Goal: Complete application form

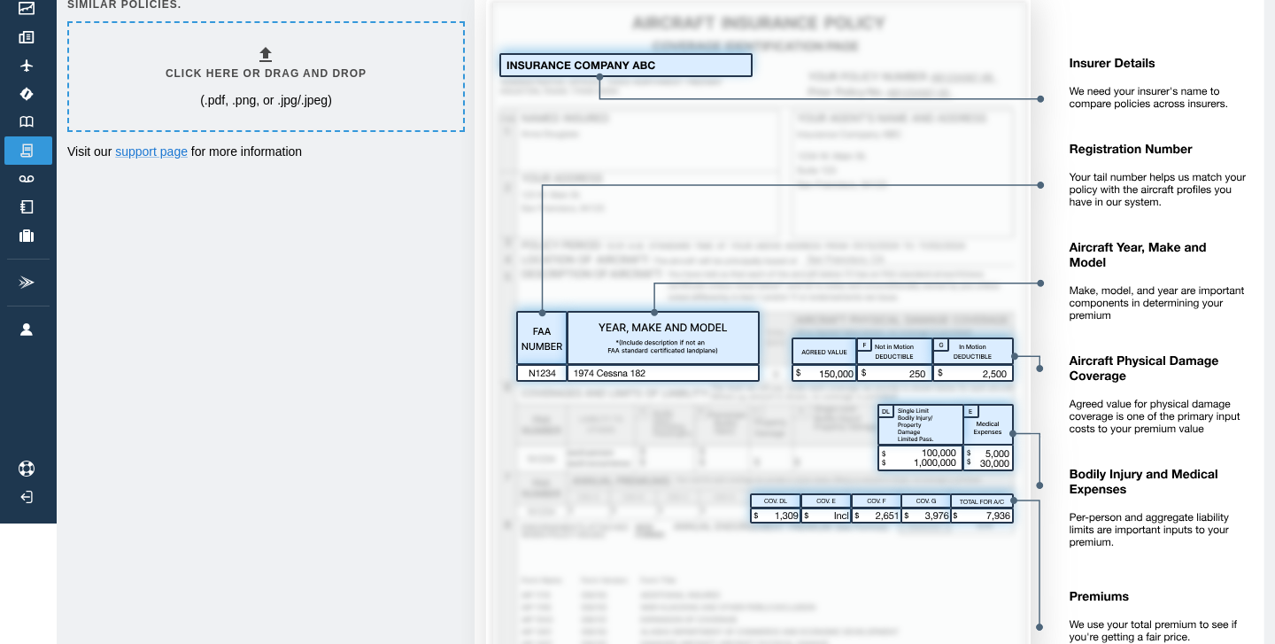
scroll to position [128, 0]
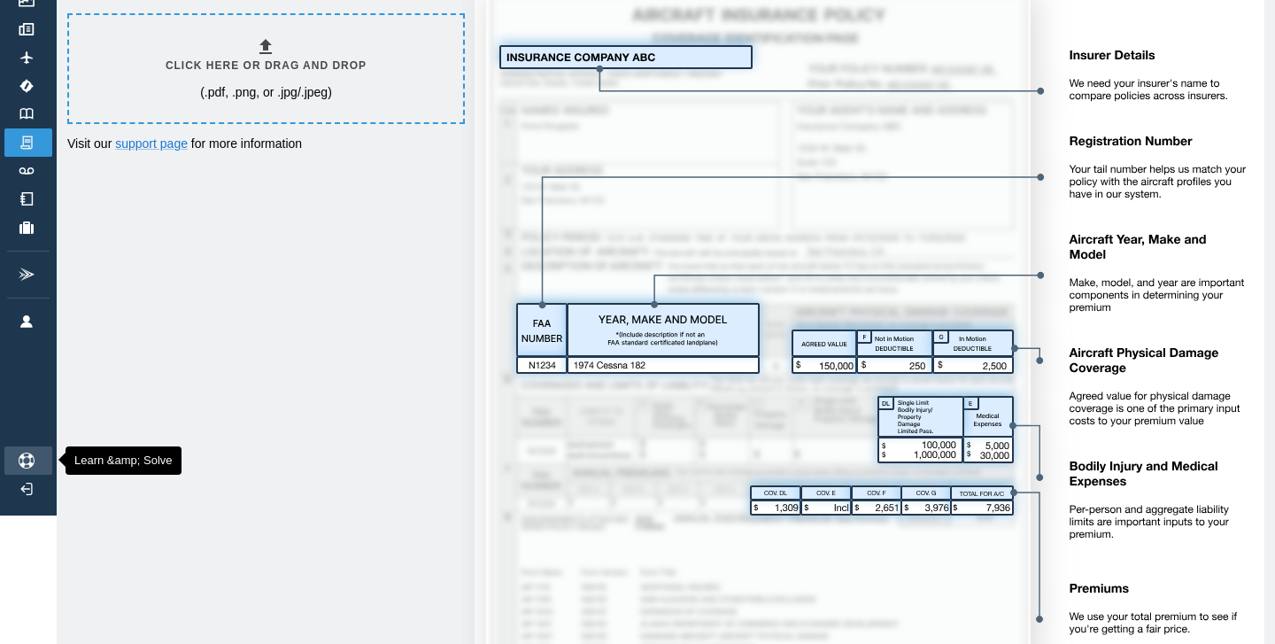
click at [32, 460] on img at bounding box center [26, 461] width 19 height 16
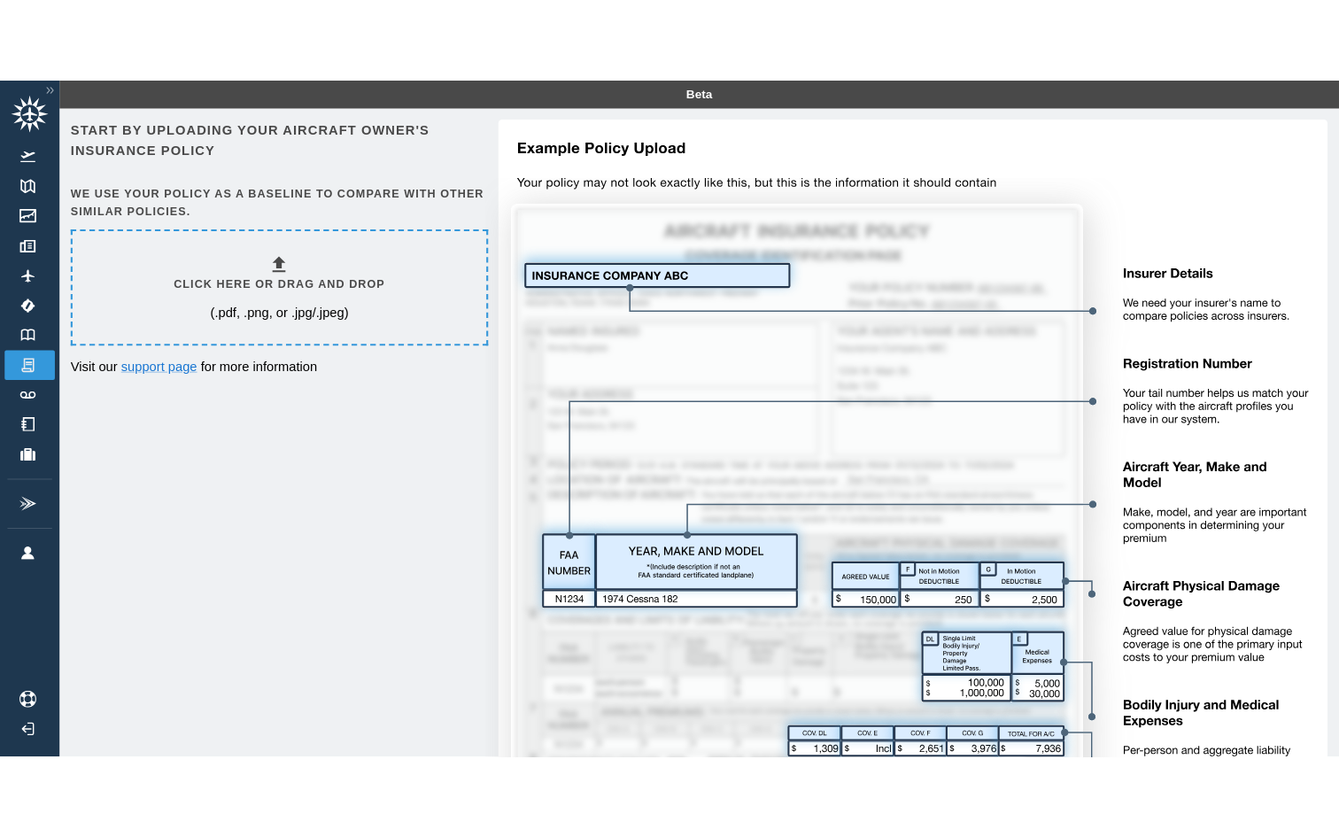
scroll to position [0, 0]
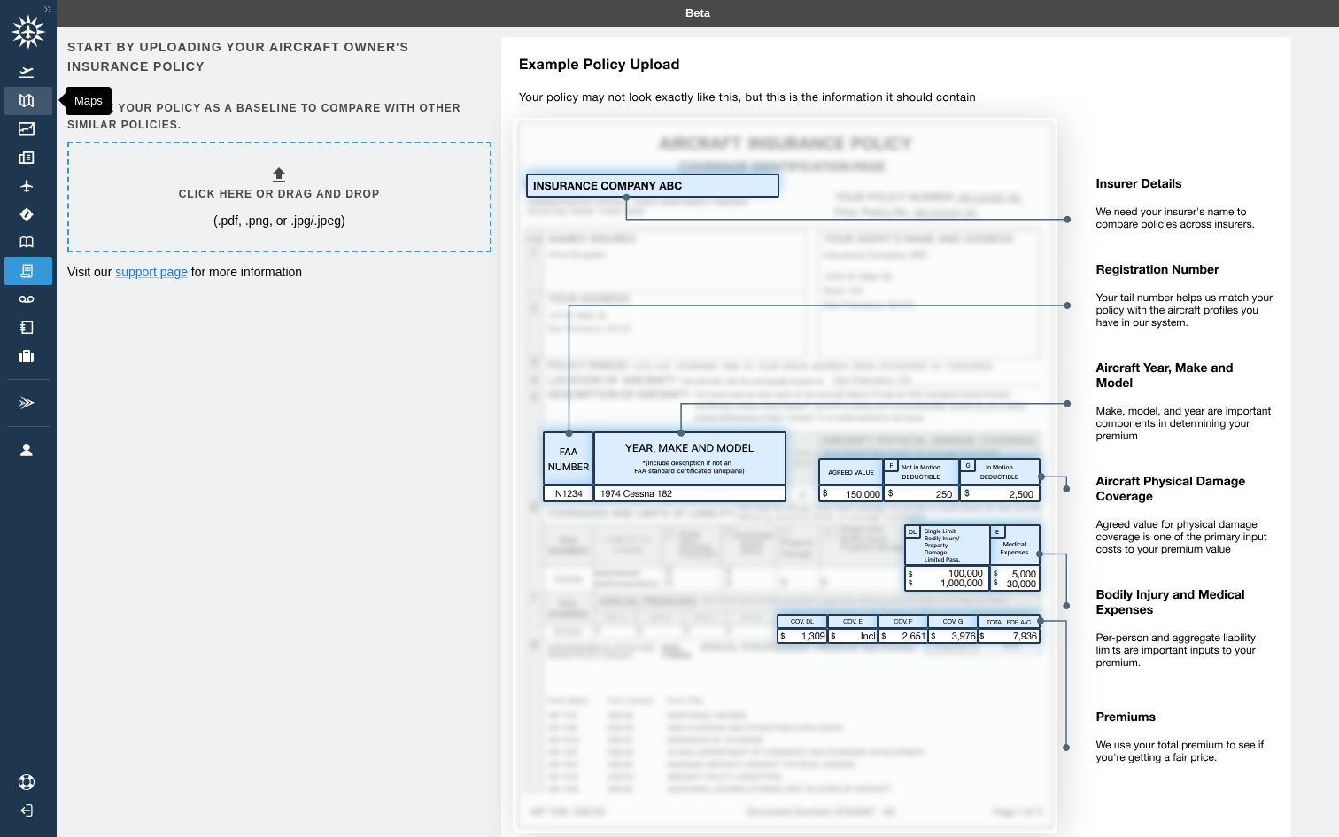
click at [35, 106] on img at bounding box center [26, 100] width 19 height 13
click at [175, 197] on div "Click here or drag and drop (.pdf, .png, or .jpg/.jpeg)" at bounding box center [279, 196] width 421 height 107
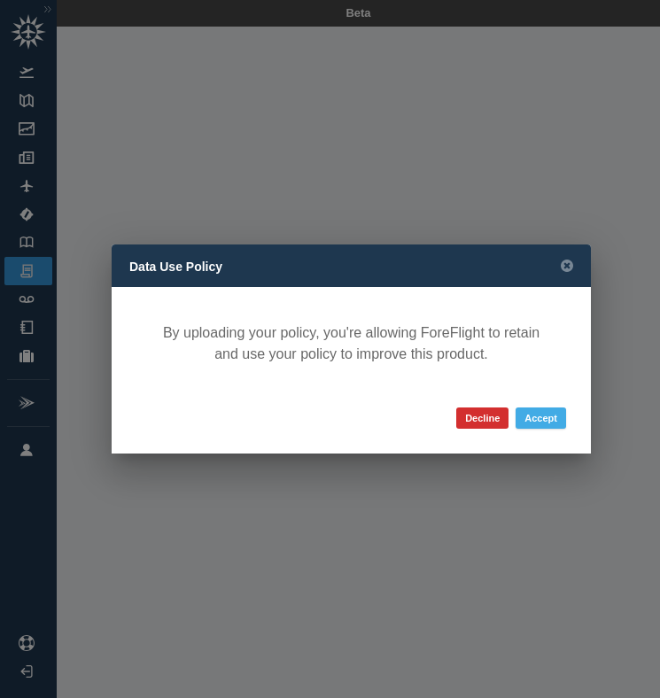
click at [548, 417] on button "Accept" at bounding box center [540, 417] width 50 height 21
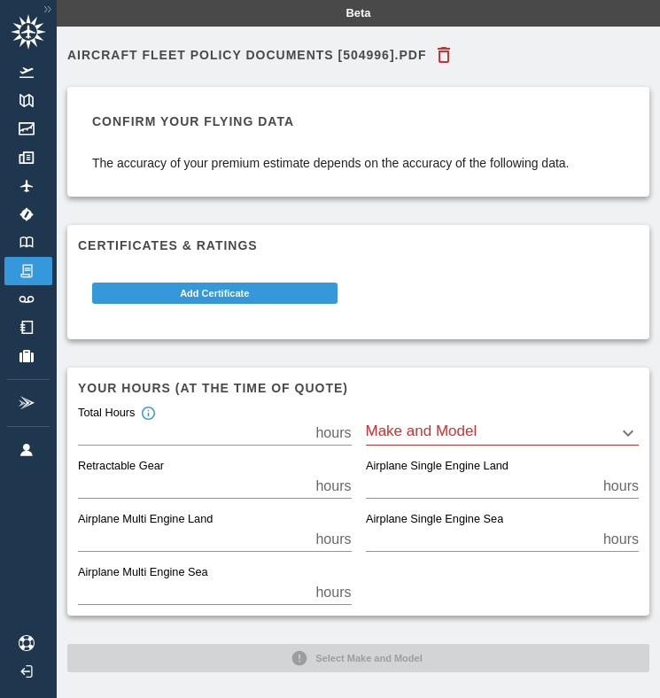
click at [548, 417] on div "Make and Model ​" at bounding box center [503, 425] width 274 height 39
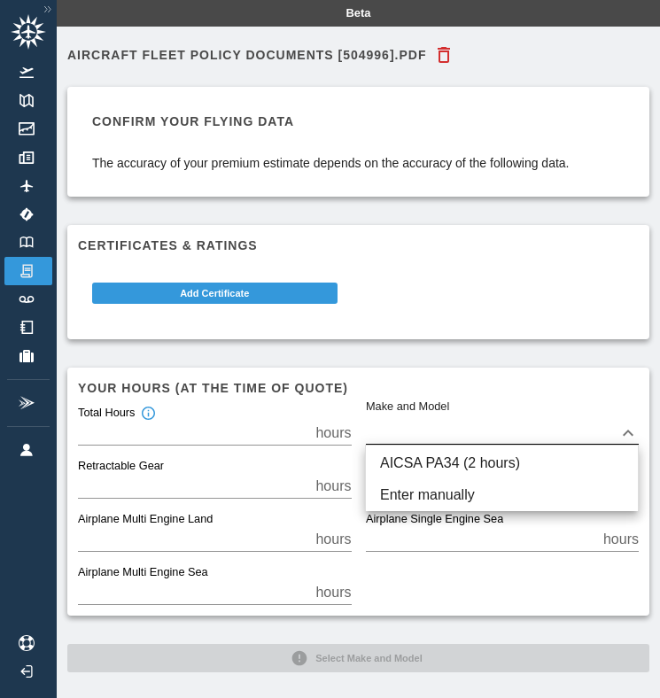
click at [631, 427] on body "Beta AIRCRAFT FLEET Policy Documents [504996].pdf Confirm your flying data The …" at bounding box center [330, 349] width 660 height 698
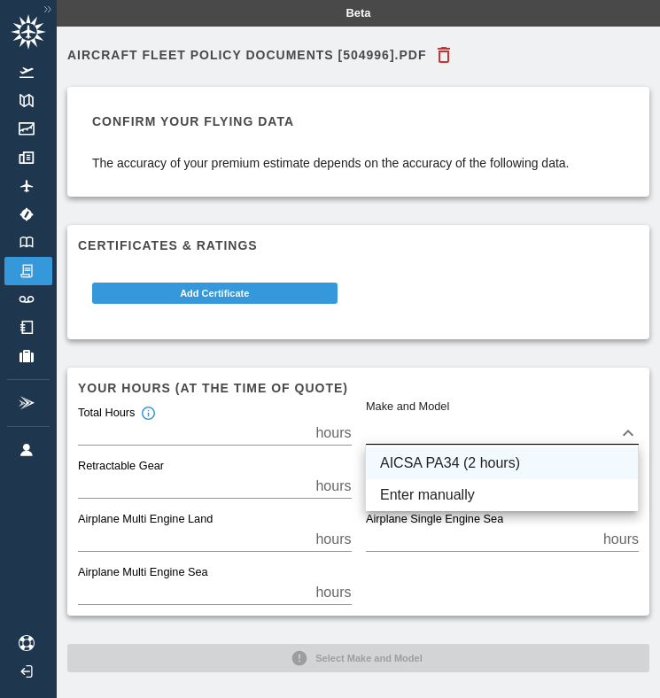
click at [602, 448] on li "AICSA PA34 (2 hours)" at bounding box center [502, 463] width 272 height 32
type input "****"
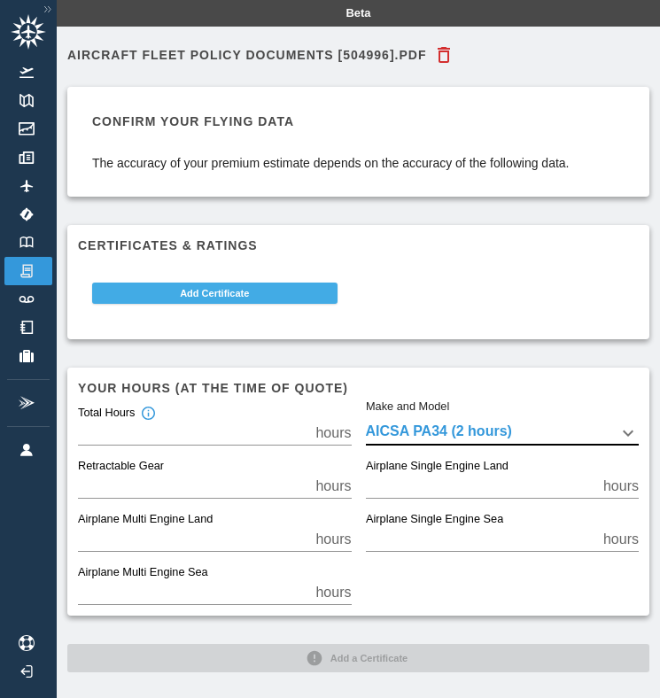
click at [290, 292] on button "Add Certificate" at bounding box center [214, 292] width 245 height 21
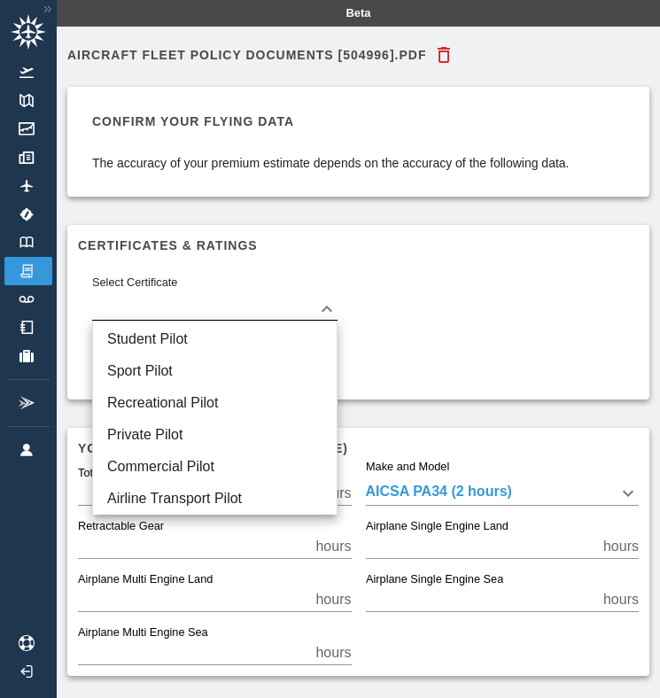
click at [294, 296] on body "Beta AIRCRAFT FLEET Policy Documents [504996].pdf Confirm your flying data The …" at bounding box center [330, 349] width 660 height 698
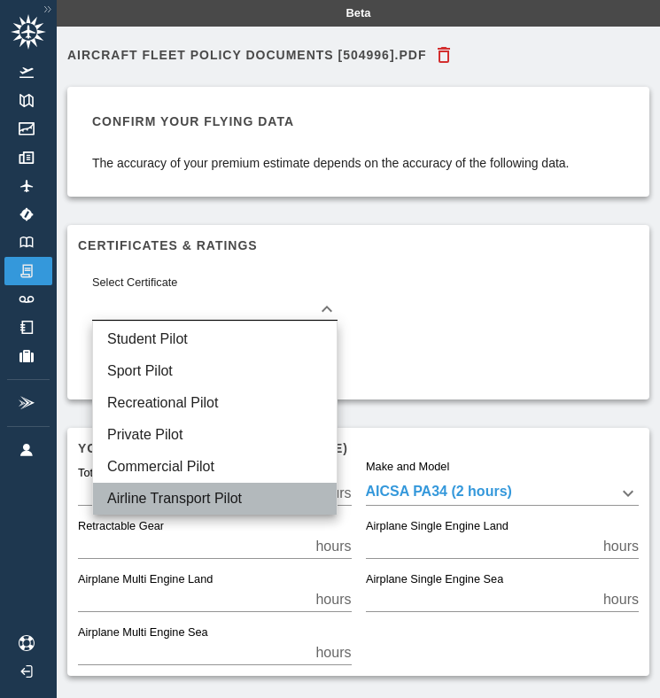
click at [228, 494] on li "Airline Transport Pilot" at bounding box center [215, 499] width 244 height 32
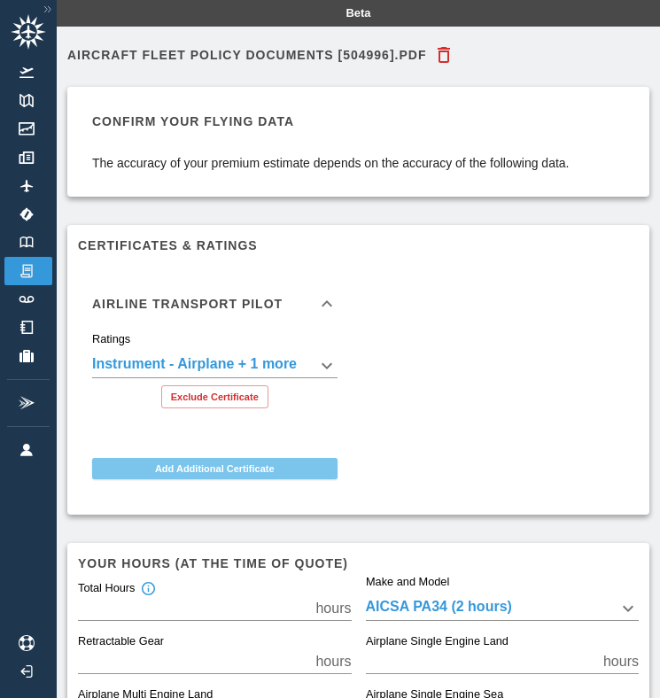
click at [228, 464] on button "Add Additional Certificate" at bounding box center [214, 468] width 245 height 21
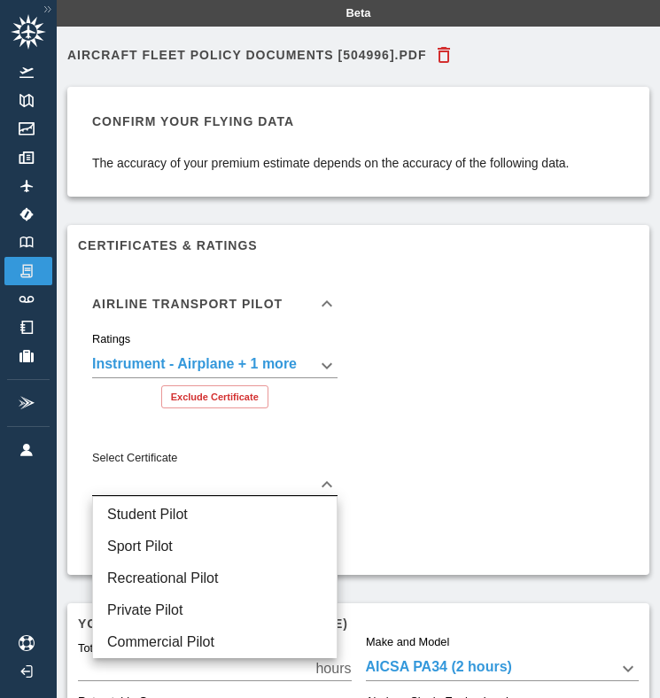
click at [231, 484] on body "**********" at bounding box center [330, 349] width 660 height 698
click at [213, 632] on li "Commercial Pilot" at bounding box center [215, 642] width 244 height 32
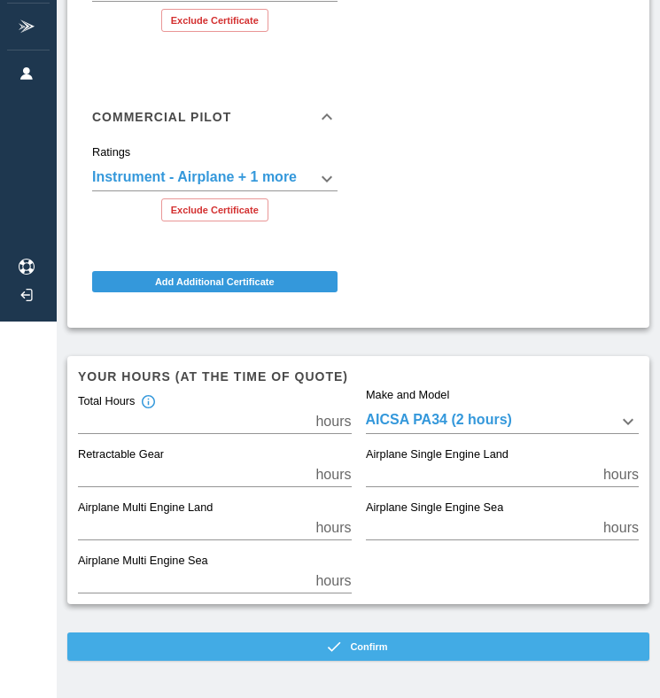
scroll to position [375, 0]
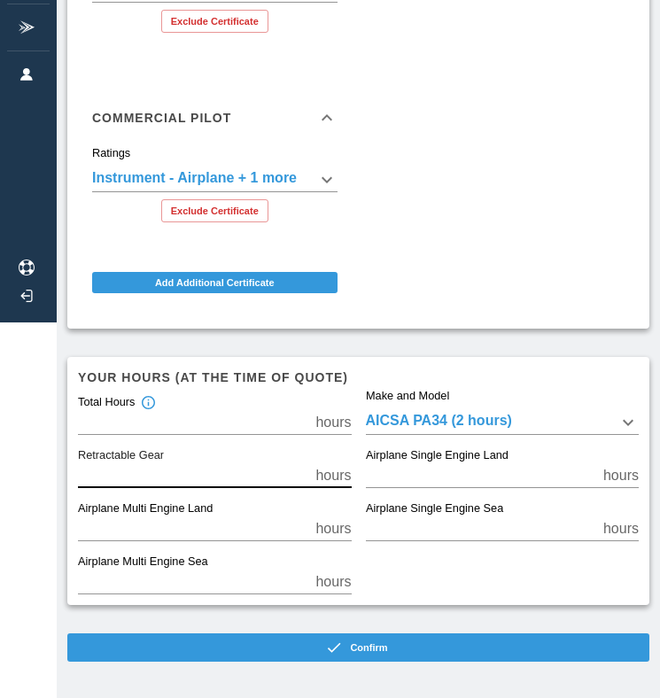
drag, startPoint x: 100, startPoint y: 470, endPoint x: 55, endPoint y: 464, distance: 45.6
type input "*****"
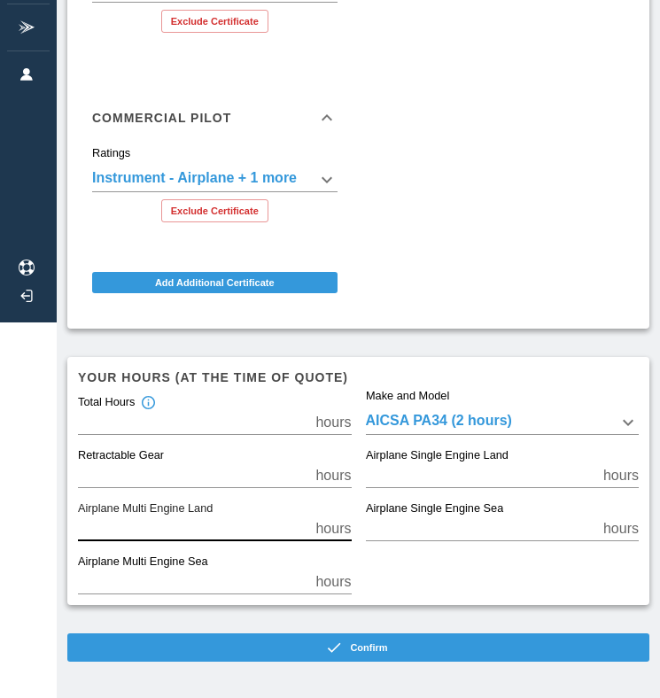
click at [146, 536] on input "*" at bounding box center [193, 528] width 230 height 25
type input "*****"
click at [151, 579] on input "*" at bounding box center [193, 581] width 230 height 25
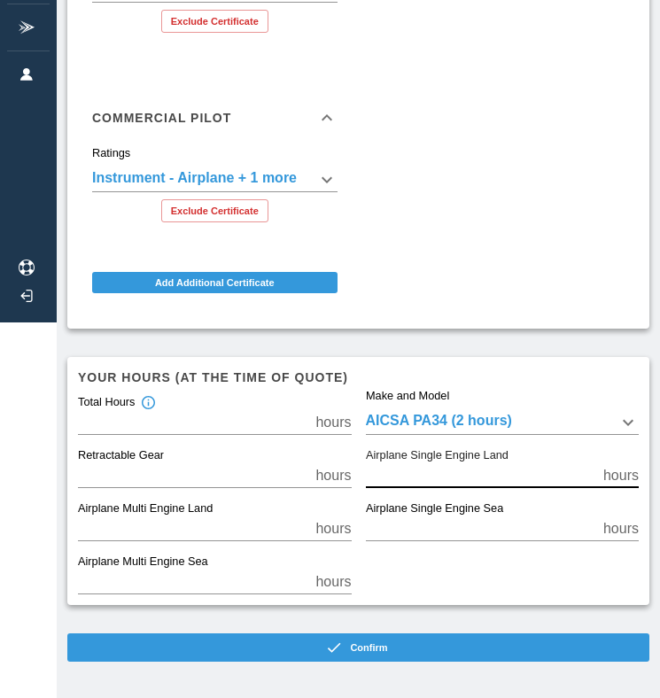
click at [427, 464] on input "*" at bounding box center [481, 475] width 230 height 25
type input "***"
click at [429, 568] on div "Total Hours *** hours Make and Model AICSA PA34 (2 hours) **** Retractable Gear…" at bounding box center [351, 488] width 575 height 213
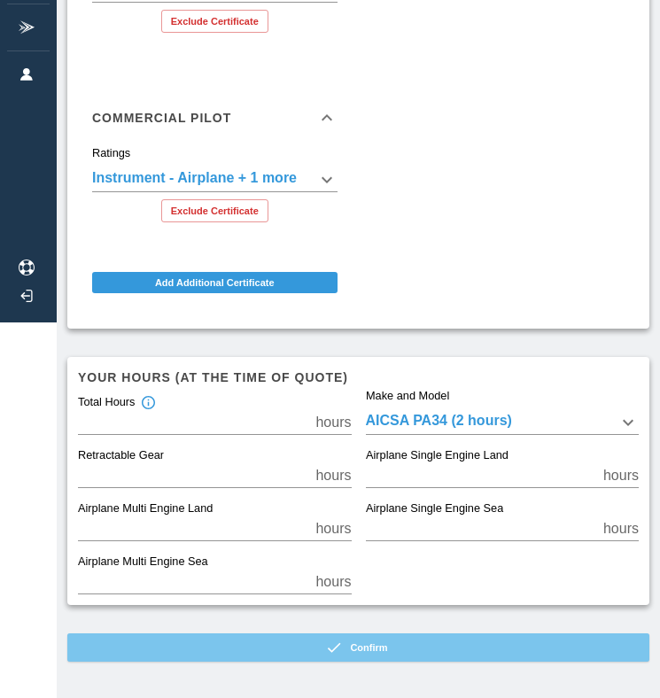
click at [419, 651] on button "Confirm" at bounding box center [358, 647] width 582 height 28
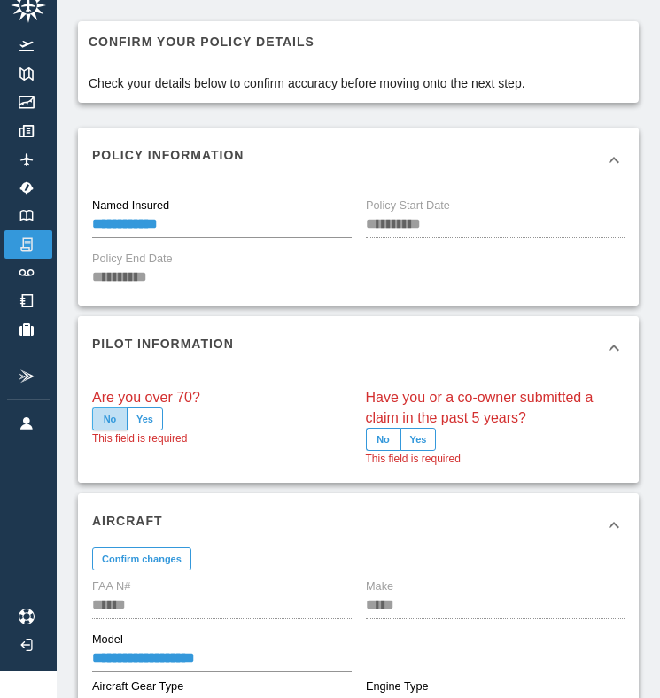
click at [117, 421] on button "No" at bounding box center [109, 418] width 35 height 23
click at [385, 437] on button "No" at bounding box center [383, 439] width 35 height 23
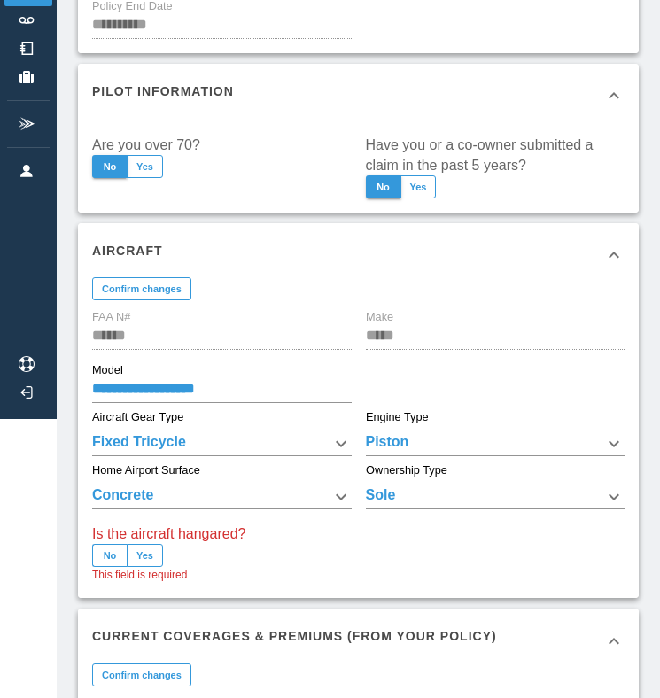
scroll to position [312, 0]
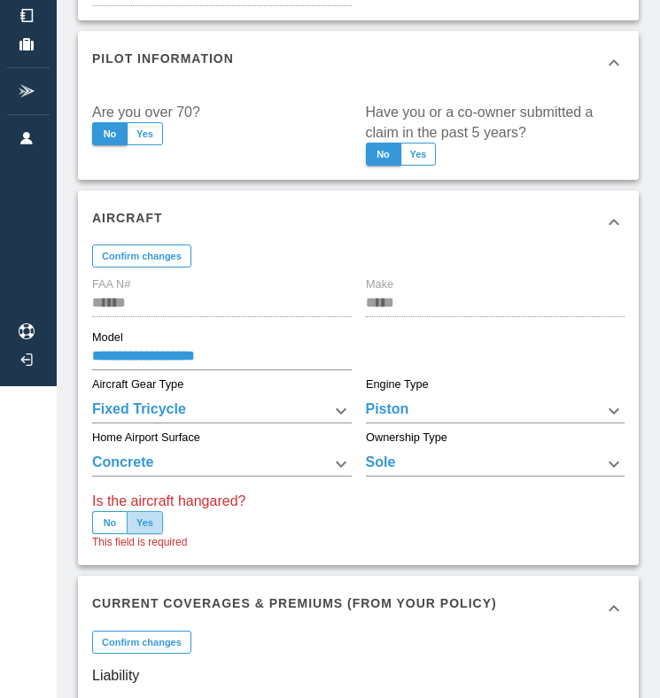
click at [150, 521] on button "Yes" at bounding box center [145, 522] width 36 height 23
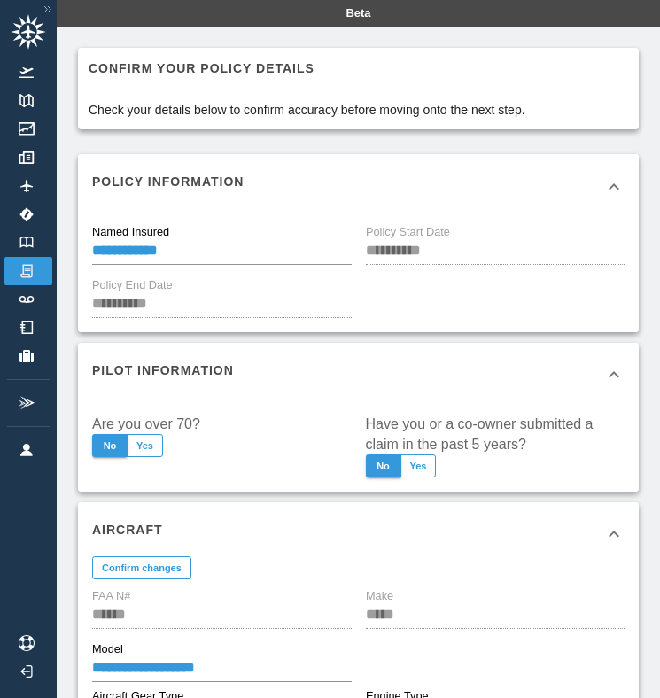
scroll to position [0, 0]
click at [32, 244] on img at bounding box center [26, 242] width 19 height 12
